Goal: Check status: Check status

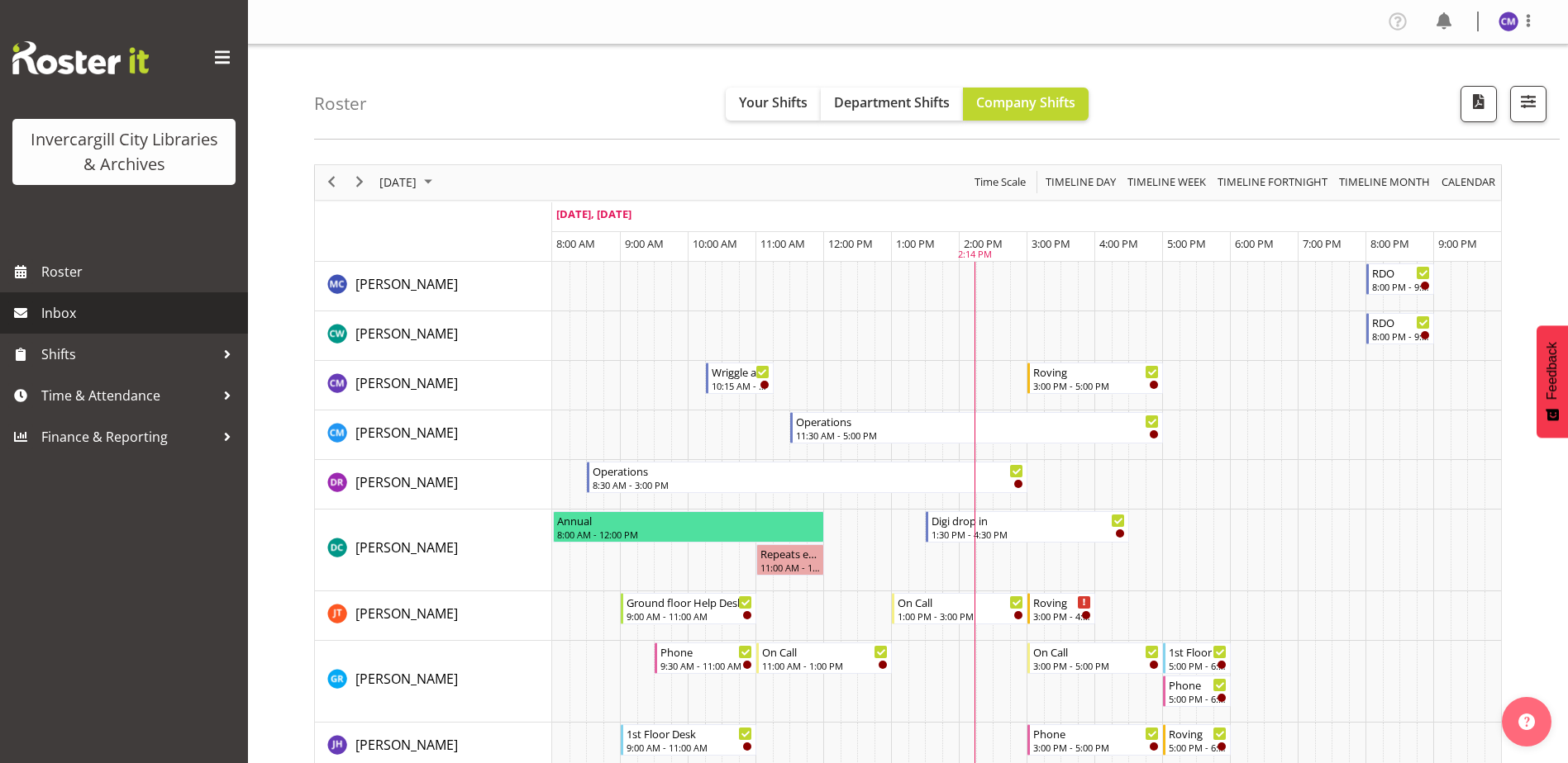
click at [140, 317] on span "Inbox" at bounding box center [141, 313] width 199 height 25
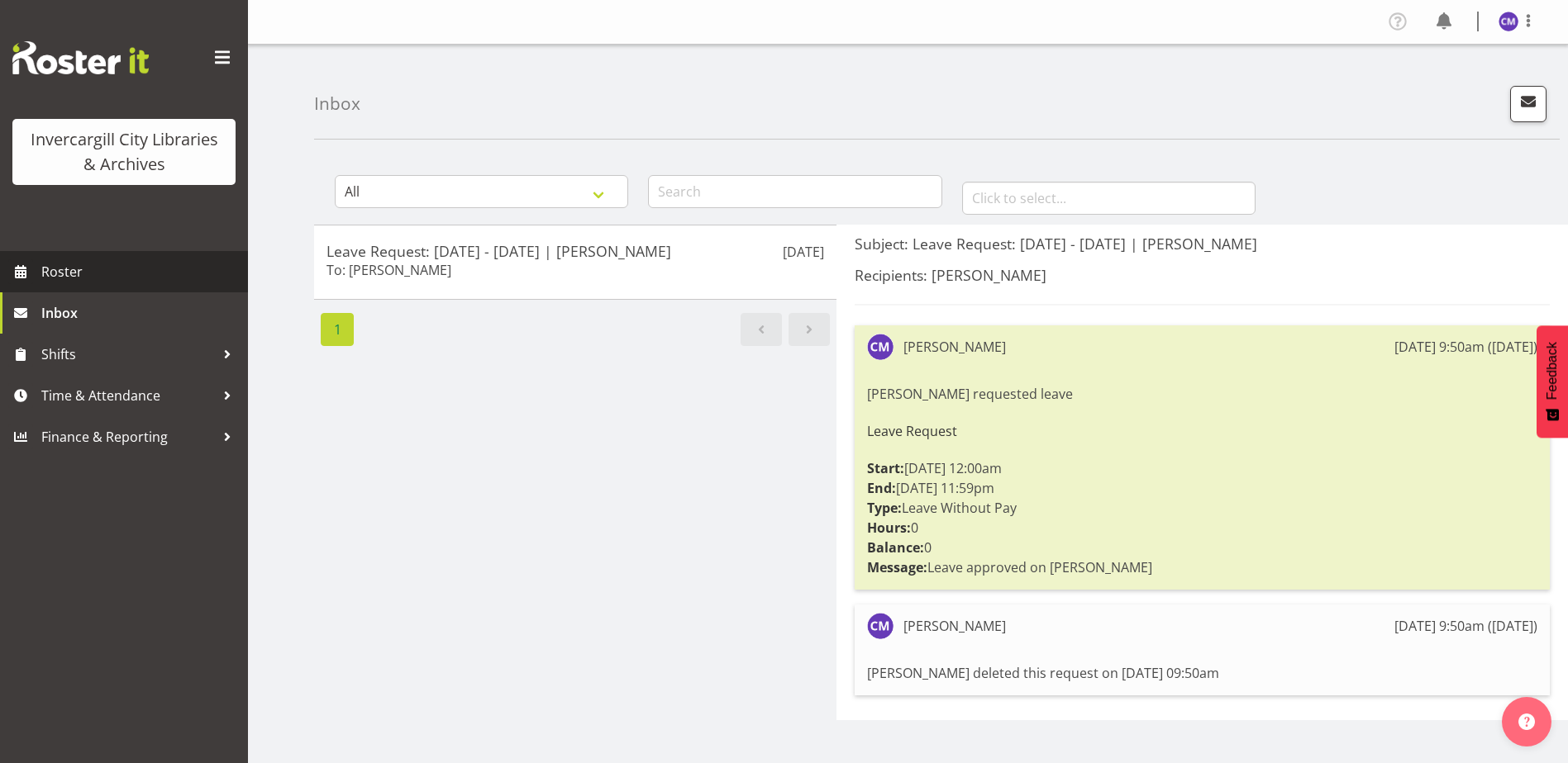
click at [132, 273] on span "Roster" at bounding box center [141, 271] width 199 height 25
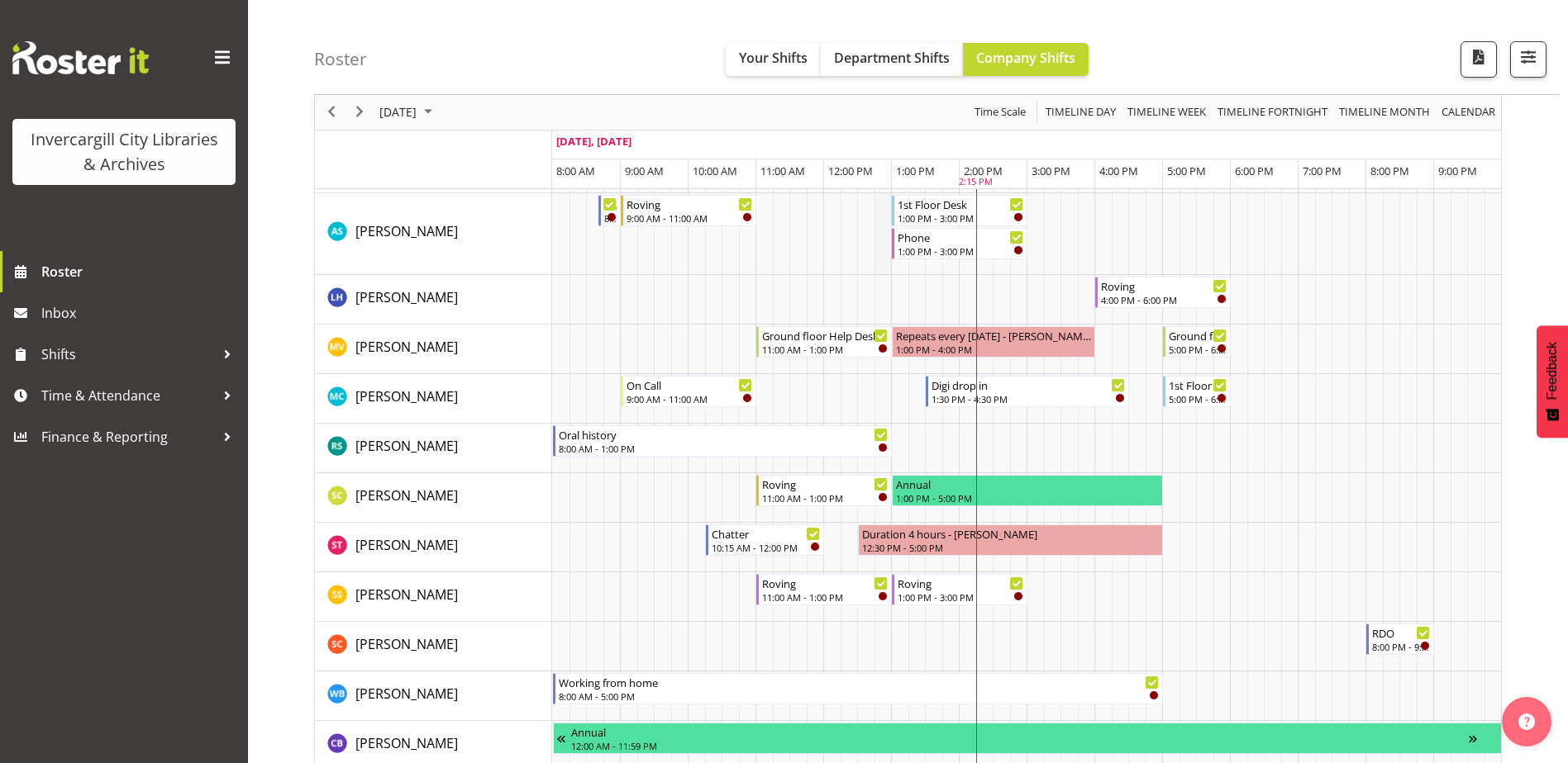
scroll to position [991, 0]
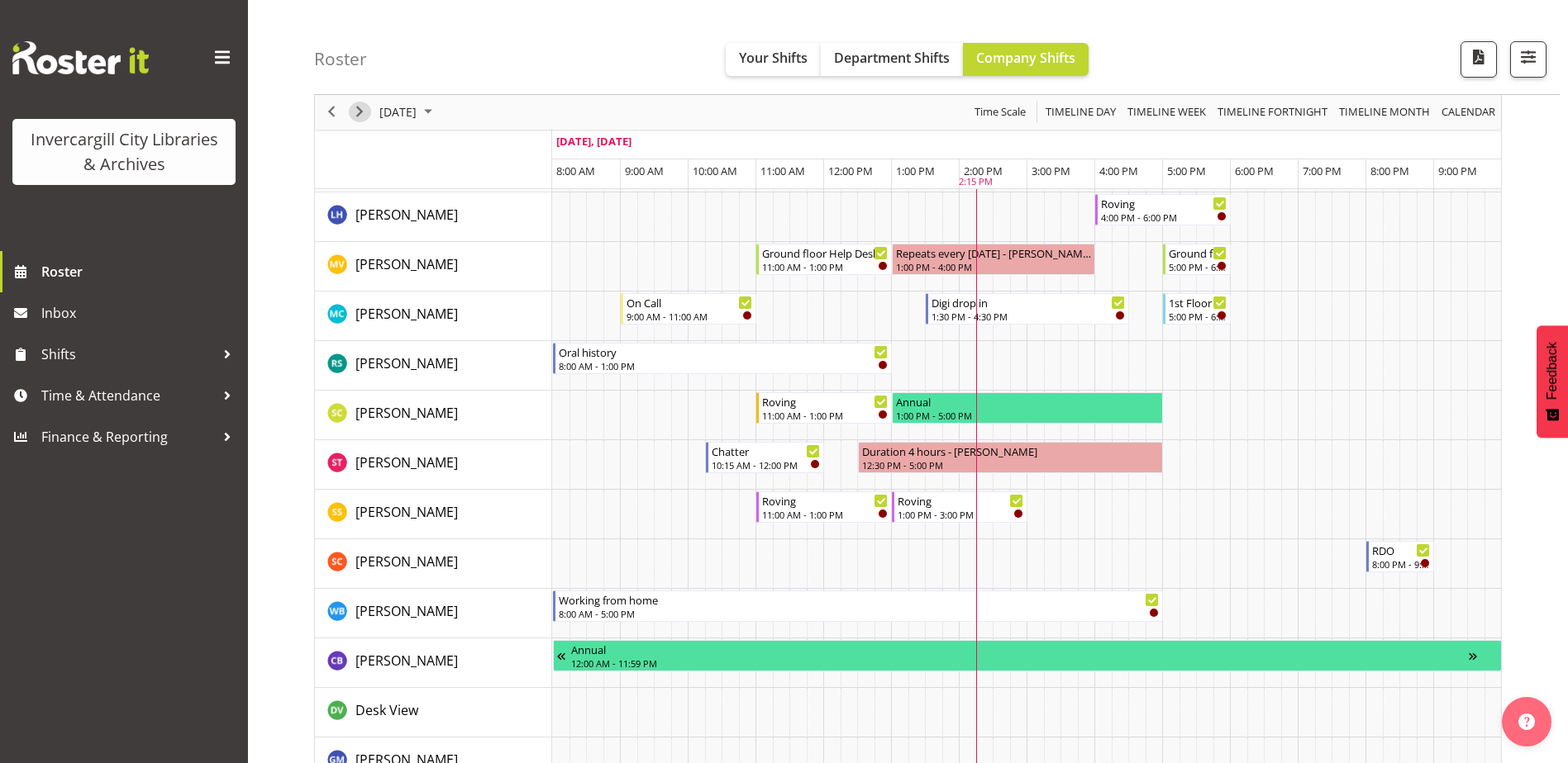
click at [363, 110] on span "Next" at bounding box center [359, 112] width 20 height 21
